Goal: Check status: Check status

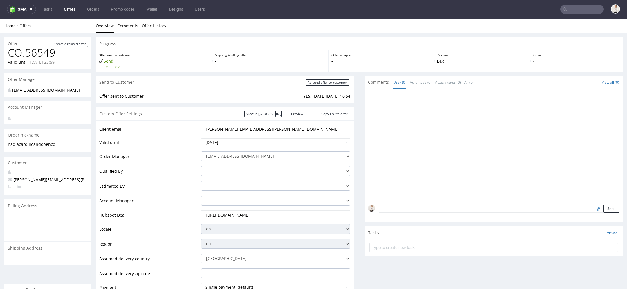
scroll to position [285, 0]
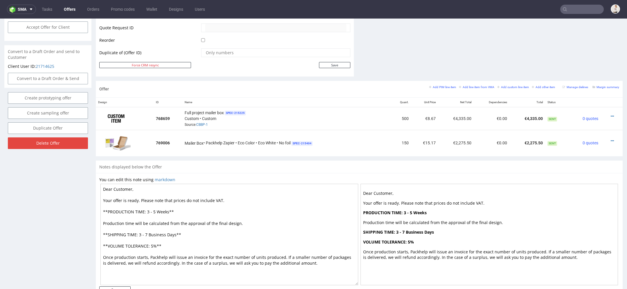
click at [71, 7] on link "Offers" at bounding box center [69, 9] width 19 height 9
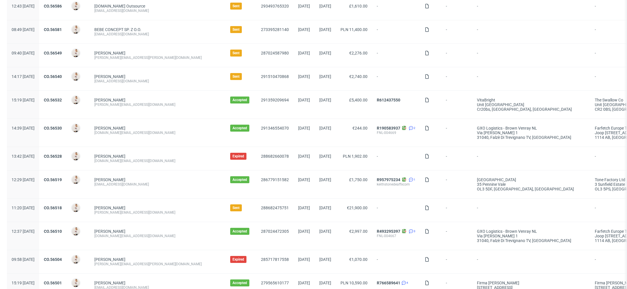
scroll to position [120, 0]
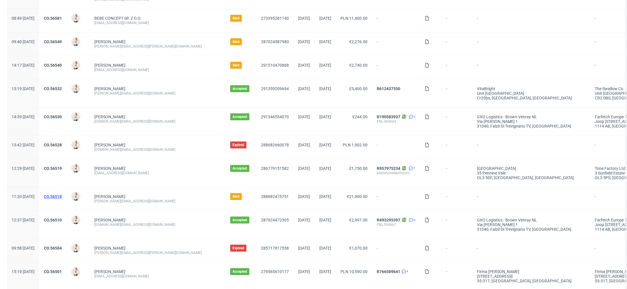
click at [62, 195] on link "CO.56518" at bounding box center [53, 197] width 18 height 5
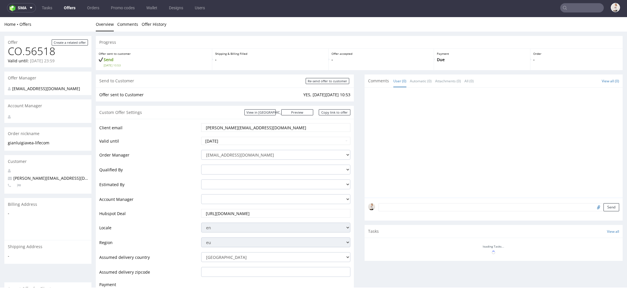
scroll to position [173, 0]
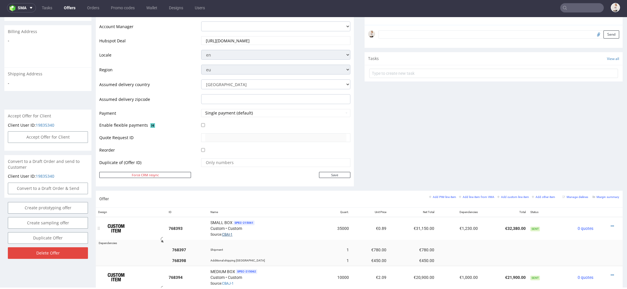
click at [230, 233] on link "CBAI-1" at bounding box center [227, 235] width 10 height 4
click at [233, 282] on link "CBAJ-1" at bounding box center [228, 284] width 12 height 4
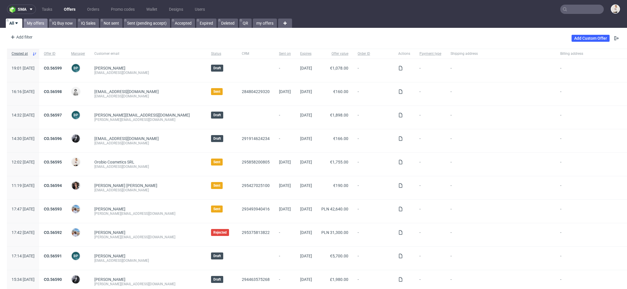
click at [40, 24] on link "My offers" at bounding box center [36, 23] width 24 height 9
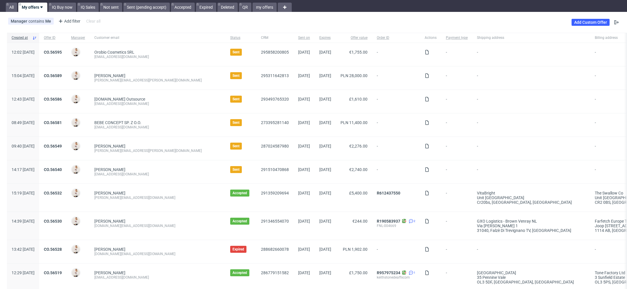
scroll to position [14, 0]
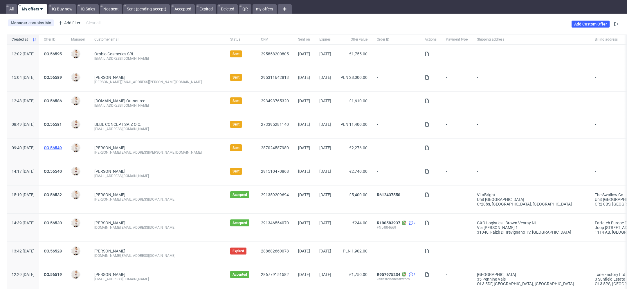
click at [62, 147] on link "CO.56549" at bounding box center [53, 148] width 18 height 5
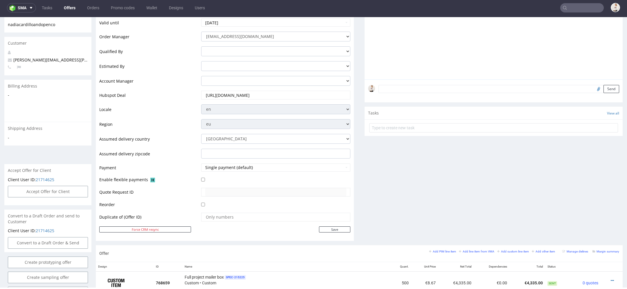
scroll to position [97, 0]
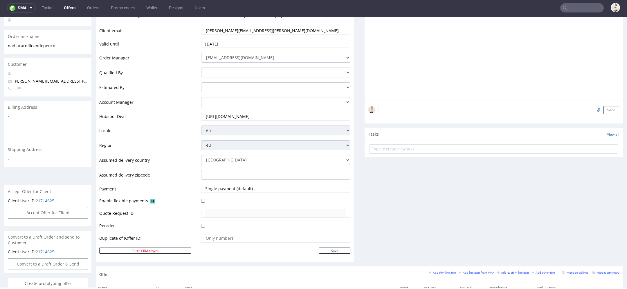
click at [67, 10] on link "Offers" at bounding box center [69, 7] width 19 height 9
